Goal: Task Accomplishment & Management: Use online tool/utility

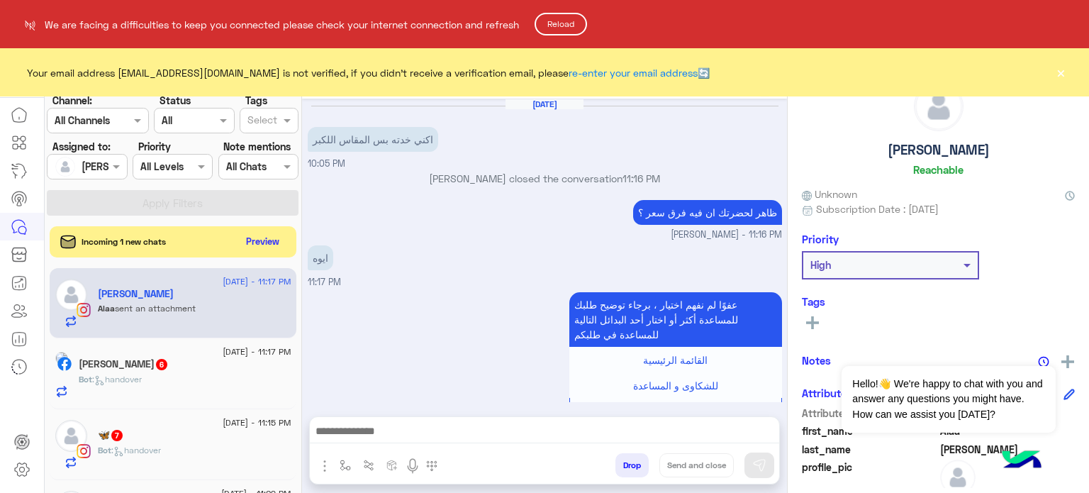
scroll to position [439, 0]
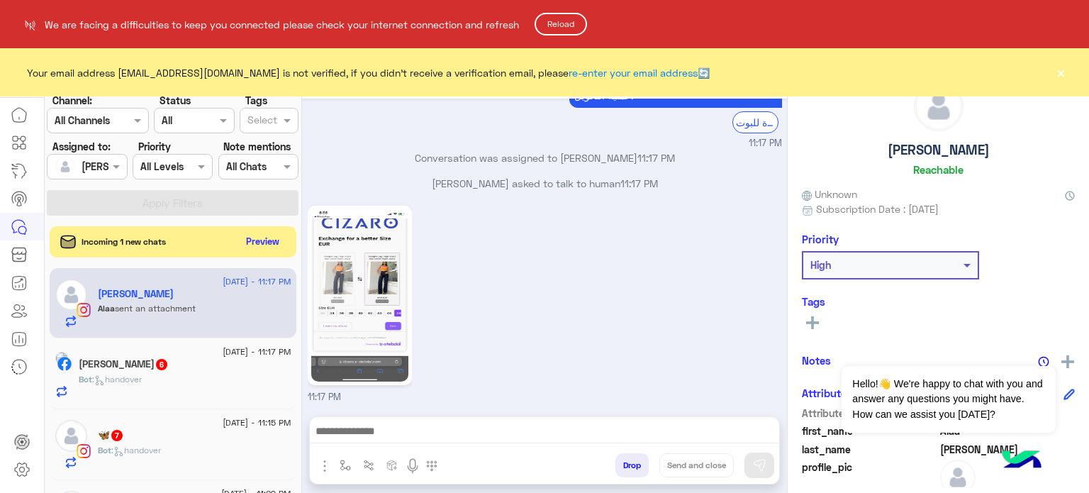
click at [558, 30] on button "Reload" at bounding box center [561, 24] width 52 height 23
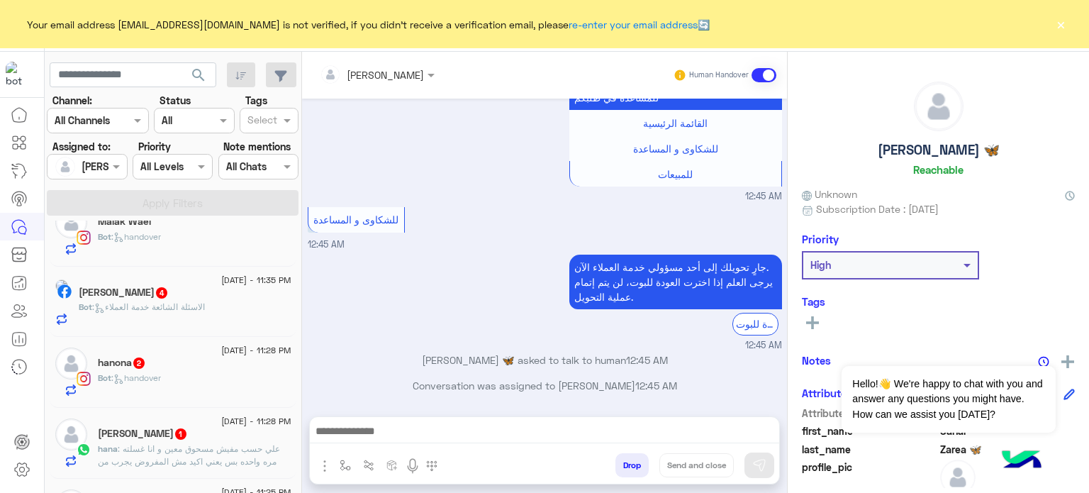
scroll to position [513, 0]
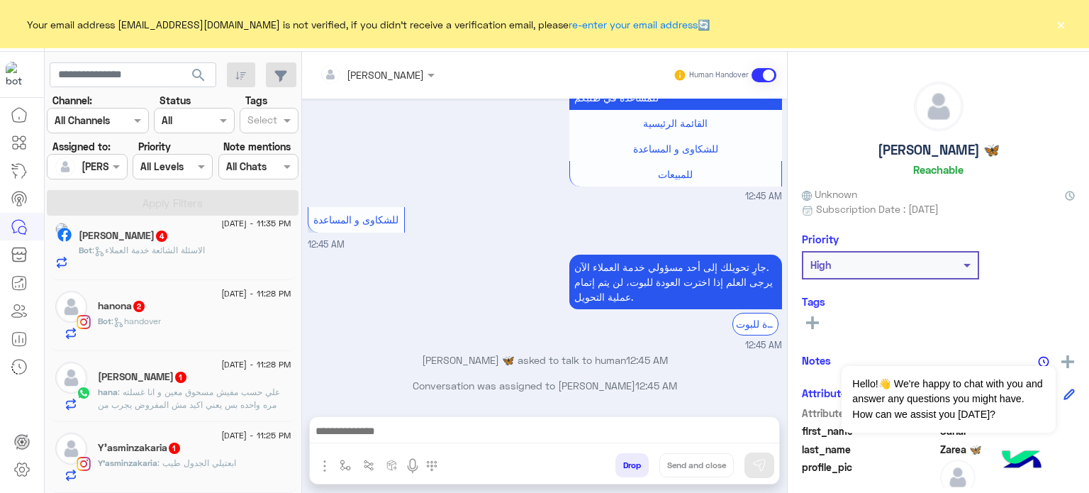
click at [300, 465] on div "21 August - 12:45 AM Sahar Zarea 🦋 Bot : handover 21 August - 12:38 AM ب' 4 Bot…" at bounding box center [173, 359] width 257 height 277
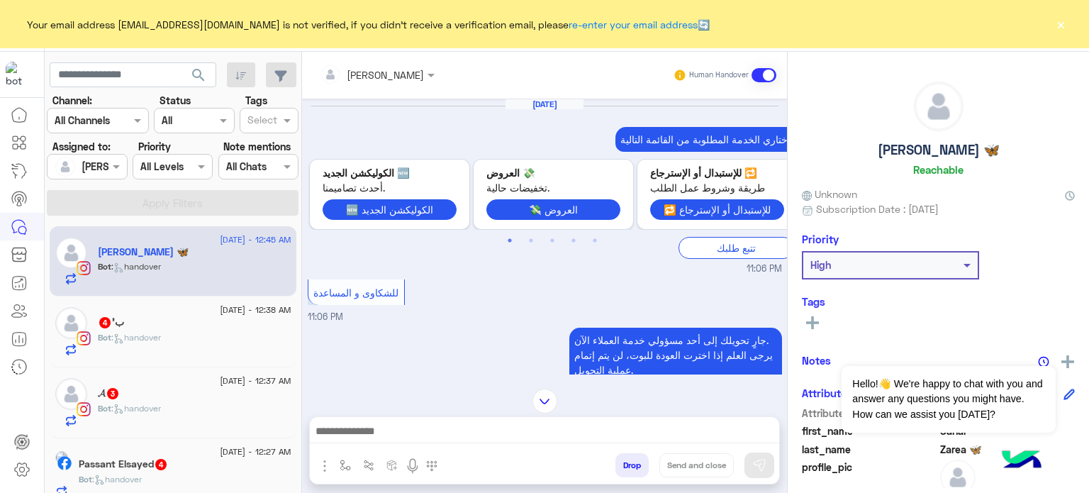
scroll to position [699, 0]
